Goal: Task Accomplishment & Management: Manage account settings

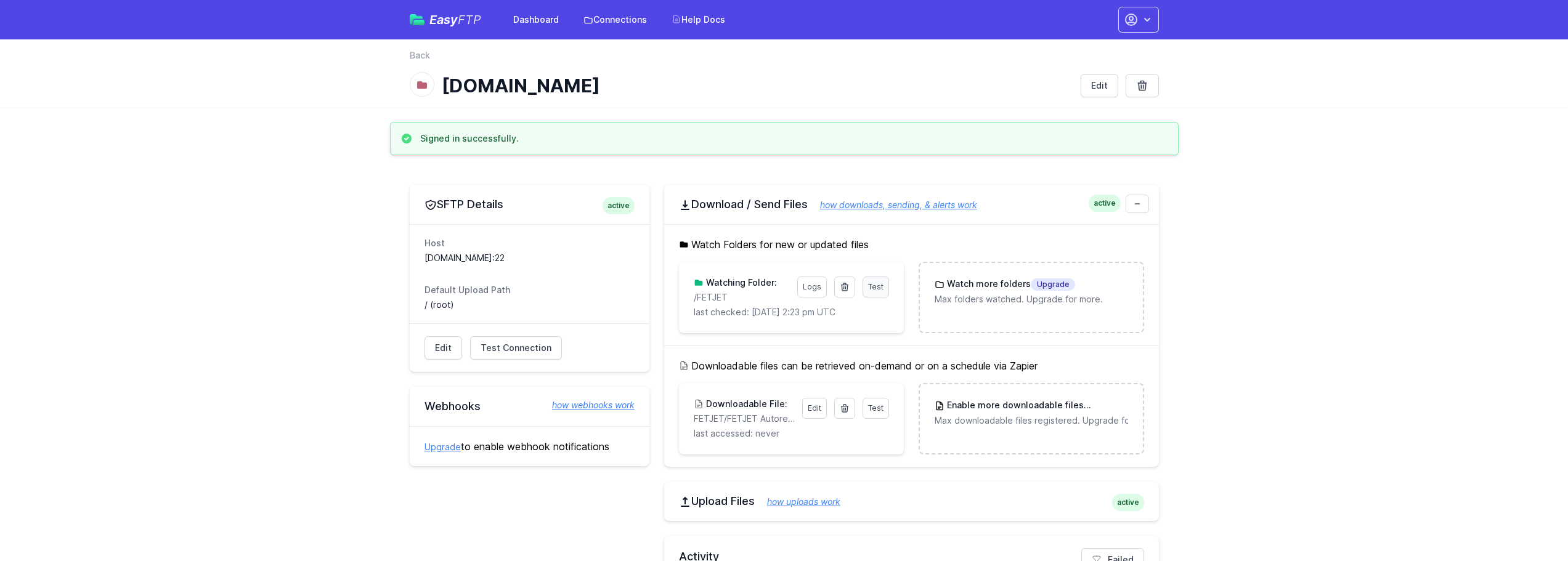
scroll to position [62, 0]
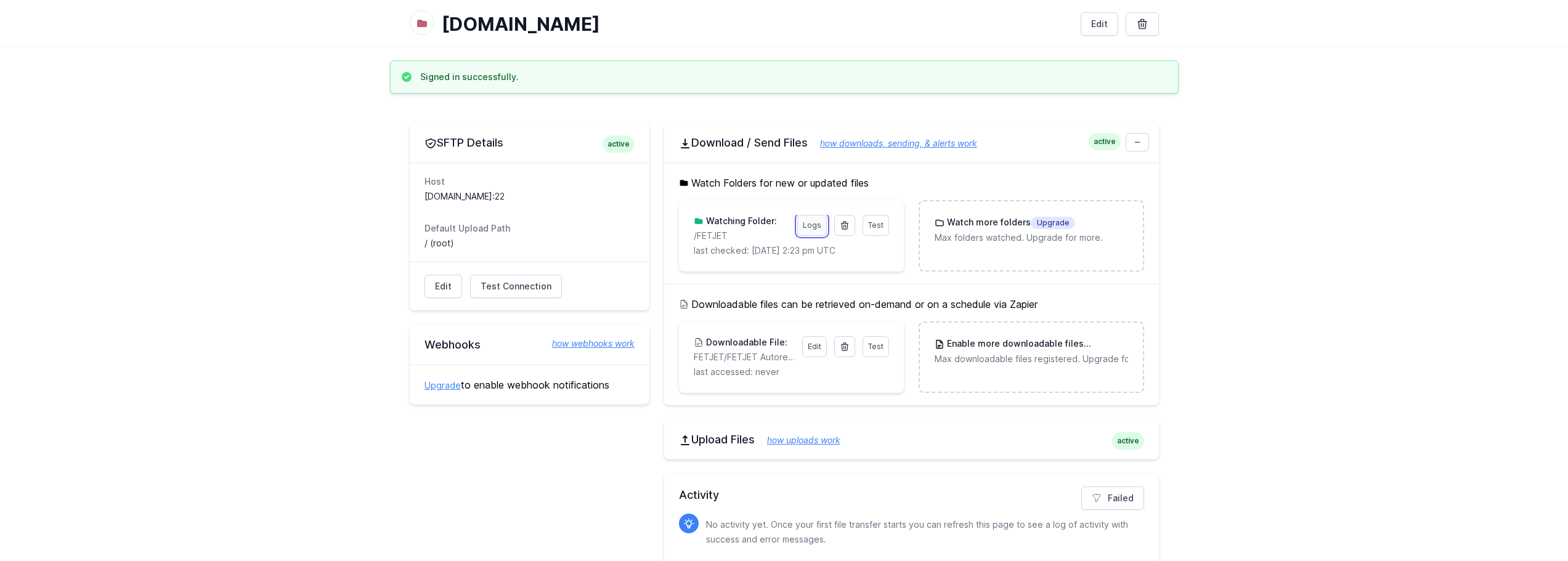
click at [819, 225] on link "Logs" at bounding box center [812, 225] width 29 height 21
click at [927, 144] on link "how downloads, sending, & alerts work" at bounding box center [892, 144] width 169 height 11
click at [811, 226] on link "Logs" at bounding box center [812, 225] width 29 height 21
click at [819, 346] on link "Edit" at bounding box center [815, 346] width 25 height 21
click at [1138, 144] on icon at bounding box center [1138, 142] width 8 height 8
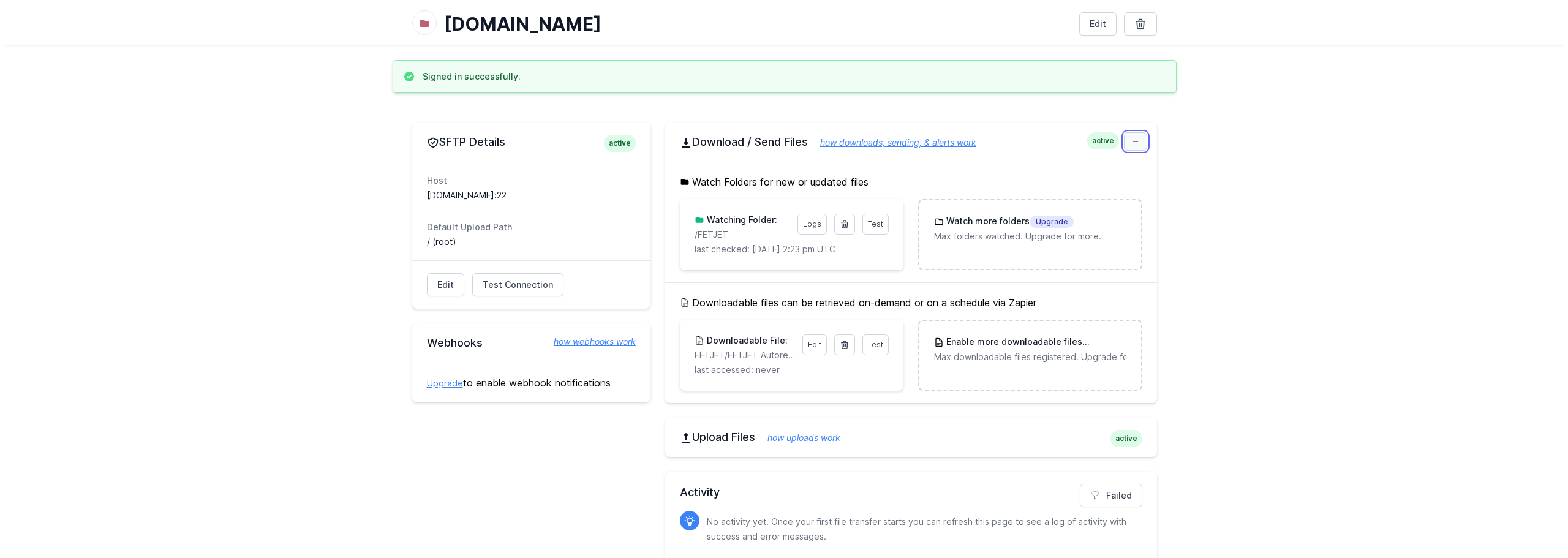
scroll to position [0, 0]
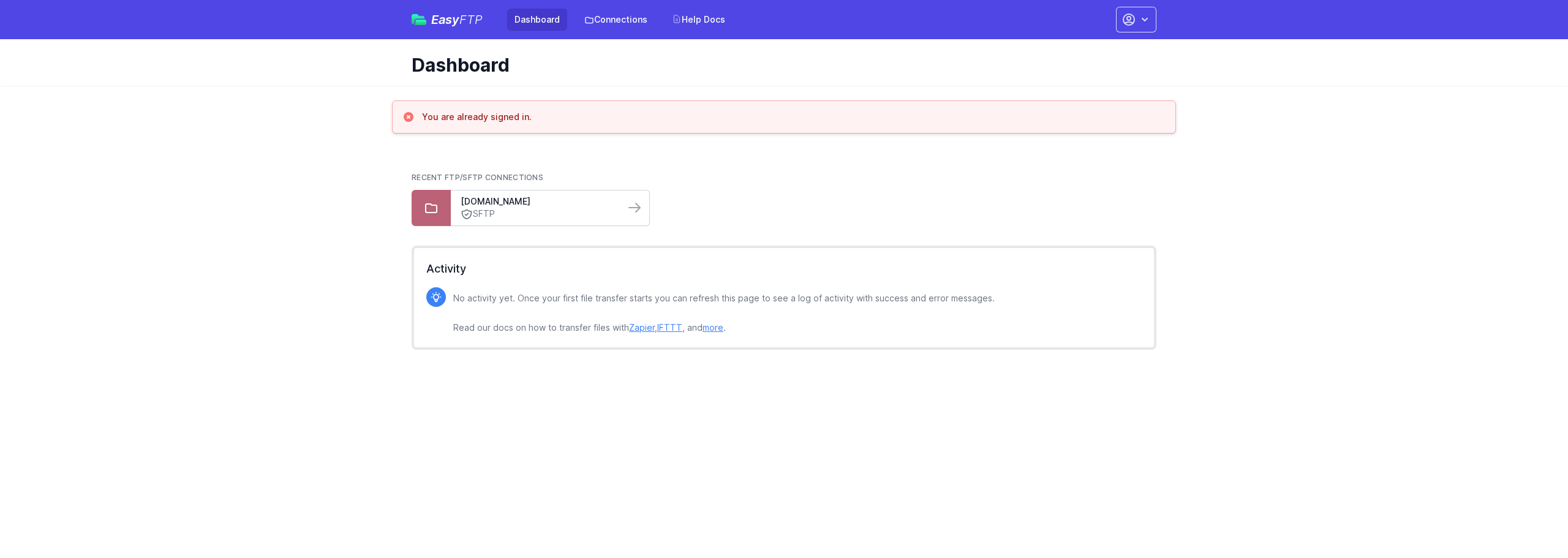
click at [504, 219] on link "SFTP" at bounding box center [538, 214] width 154 height 13
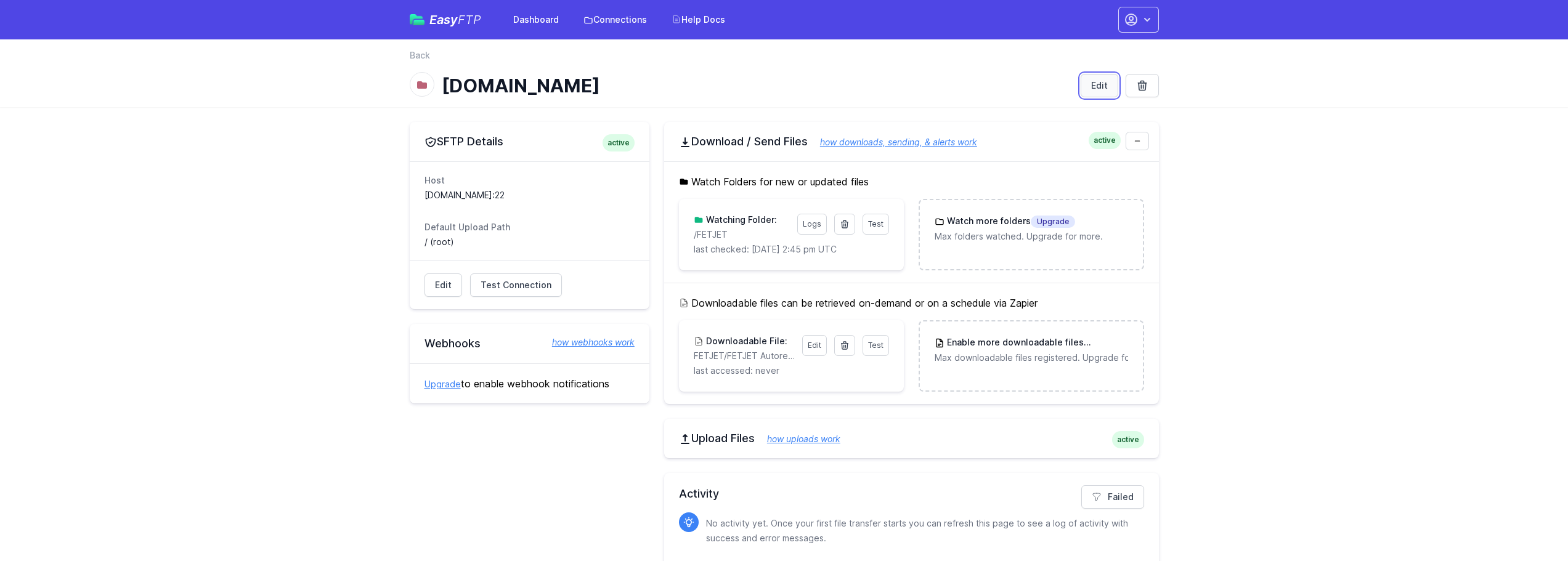
click at [1099, 87] on link "Edit" at bounding box center [1099, 86] width 38 height 23
click at [808, 345] on link "Edit" at bounding box center [815, 345] width 25 height 21
click at [1090, 84] on link "Edit" at bounding box center [1099, 86] width 38 height 23
click at [807, 346] on link "Edit" at bounding box center [815, 345] width 25 height 21
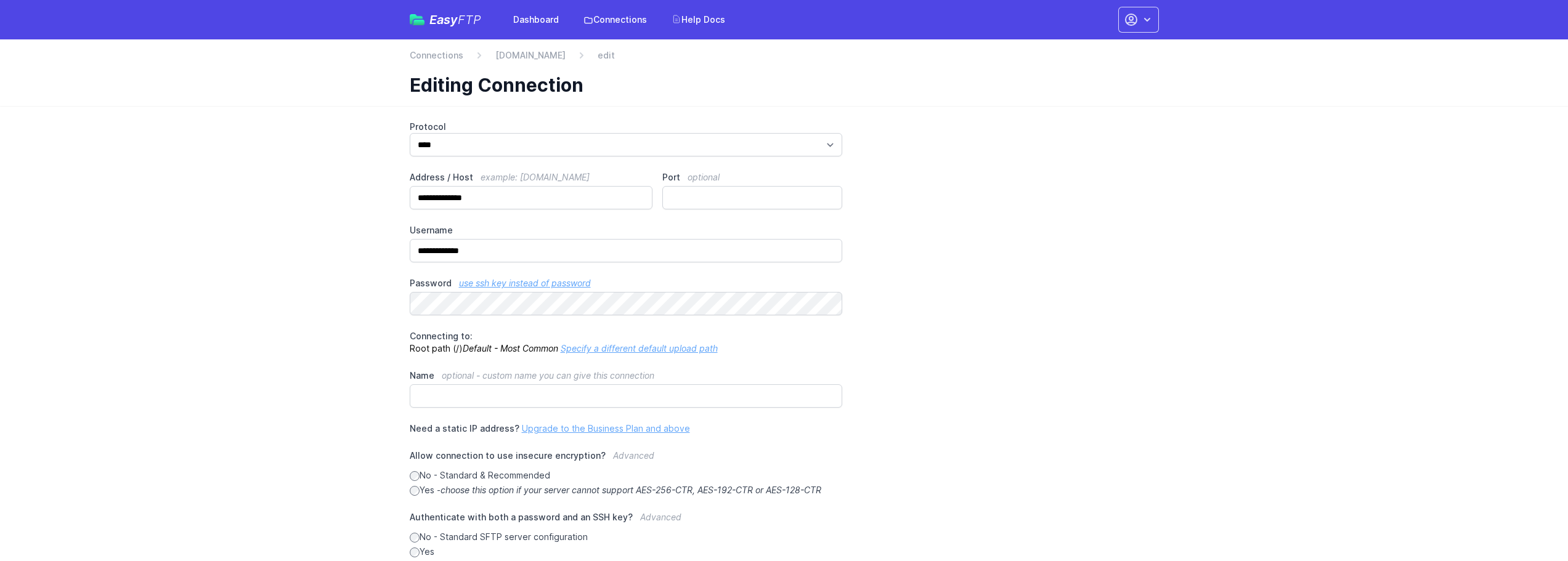
click at [294, 96] on header "back Connections sftp.omeda.com edit Editing Connection" at bounding box center [784, 73] width 1568 height 66
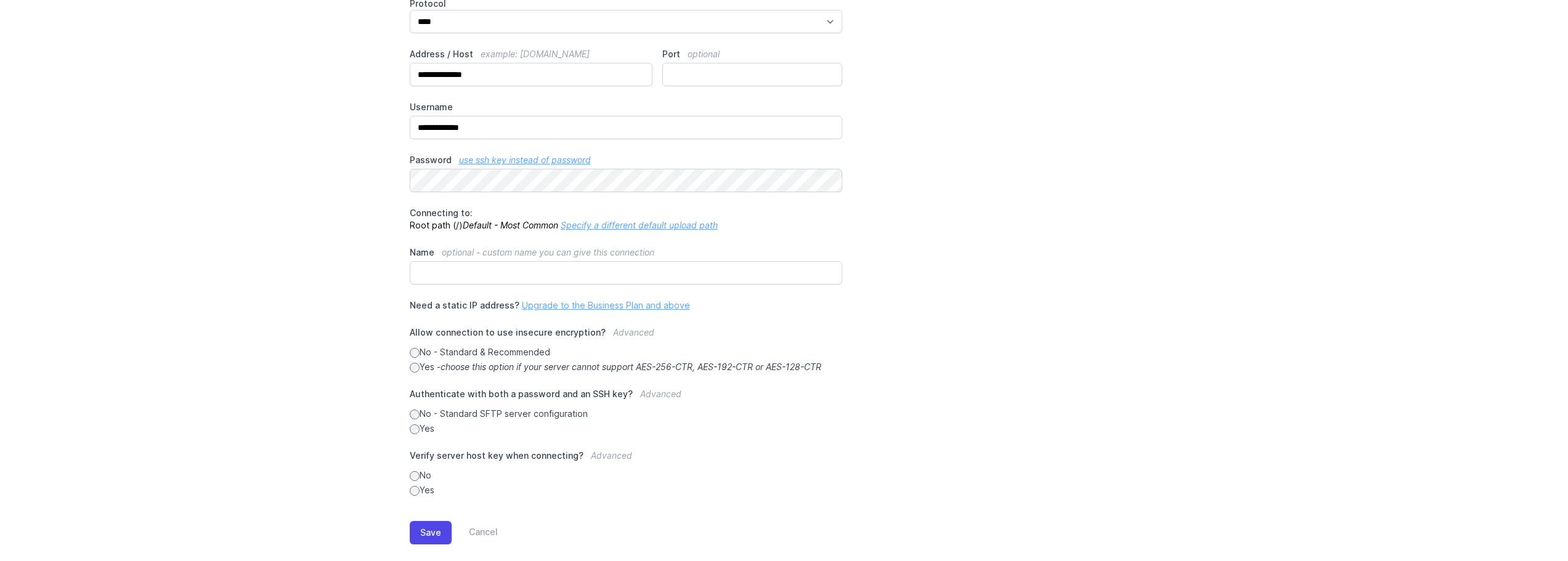
scroll to position [62, 0]
